Goal: Navigation & Orientation: Find specific page/section

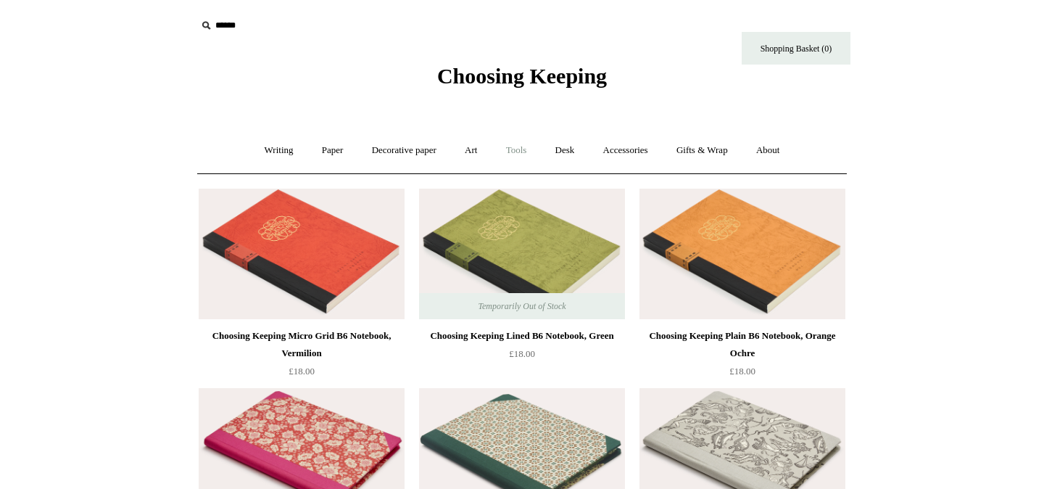
click at [516, 152] on link "Tools +" at bounding box center [516, 150] width 47 height 38
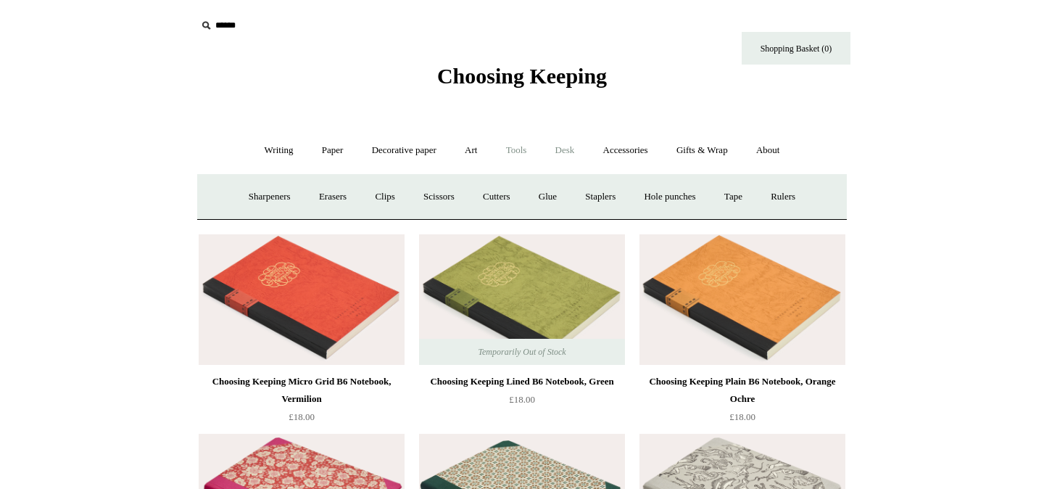
click at [556, 151] on link "Desk +" at bounding box center [565, 150] width 46 height 38
click at [339, 191] on link "Pen pots" at bounding box center [349, 197] width 58 height 38
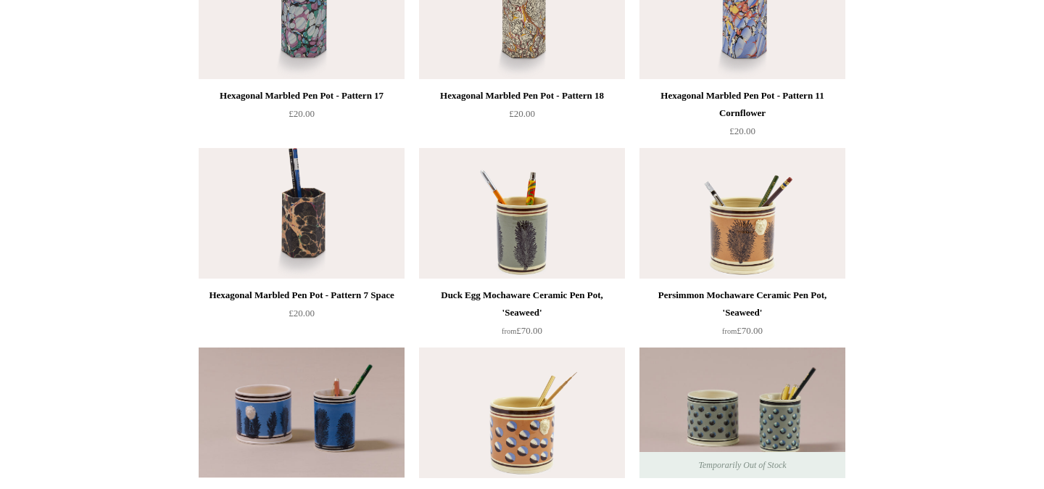
scroll to position [763, 0]
